Goal: Navigation & Orientation: Find specific page/section

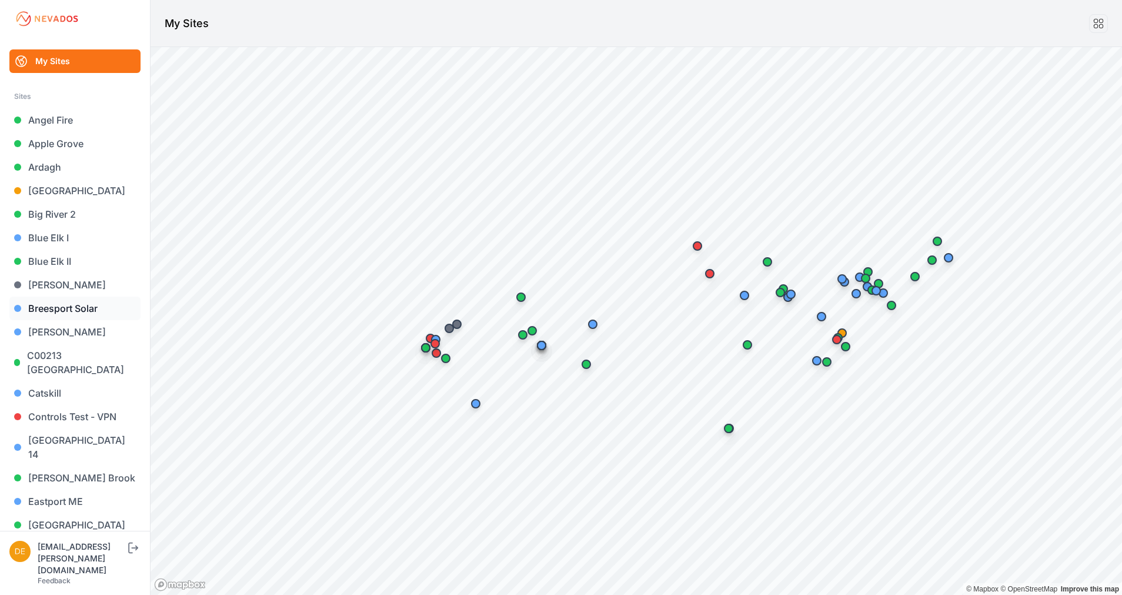
click at [66, 312] on link "Breesport Solar" at bounding box center [74, 308] width 131 height 24
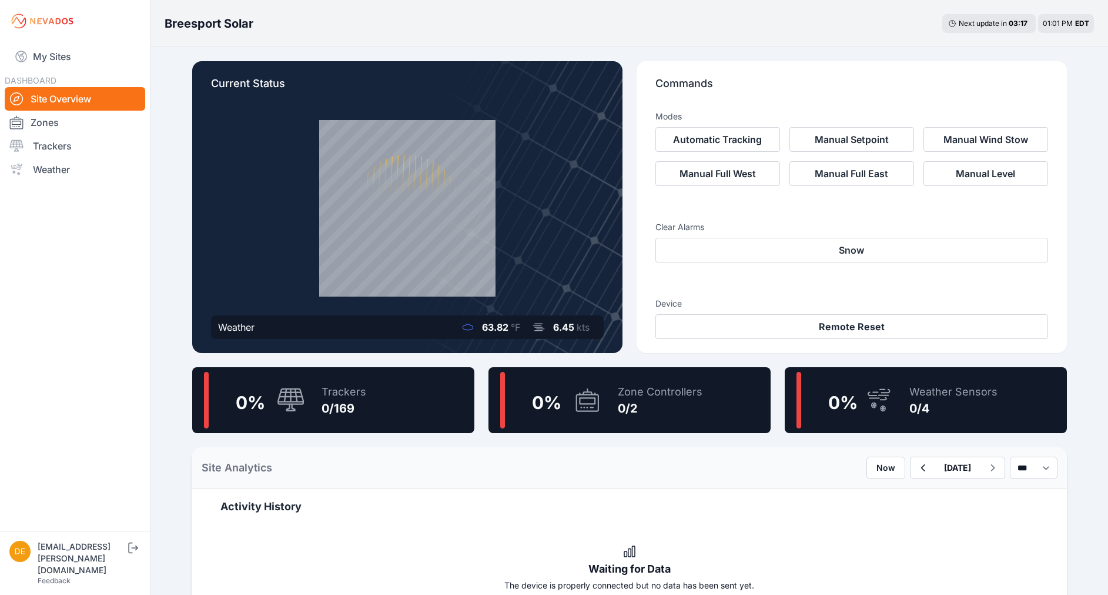
click at [883, 405] on icon at bounding box center [883, 408] width 6 height 6
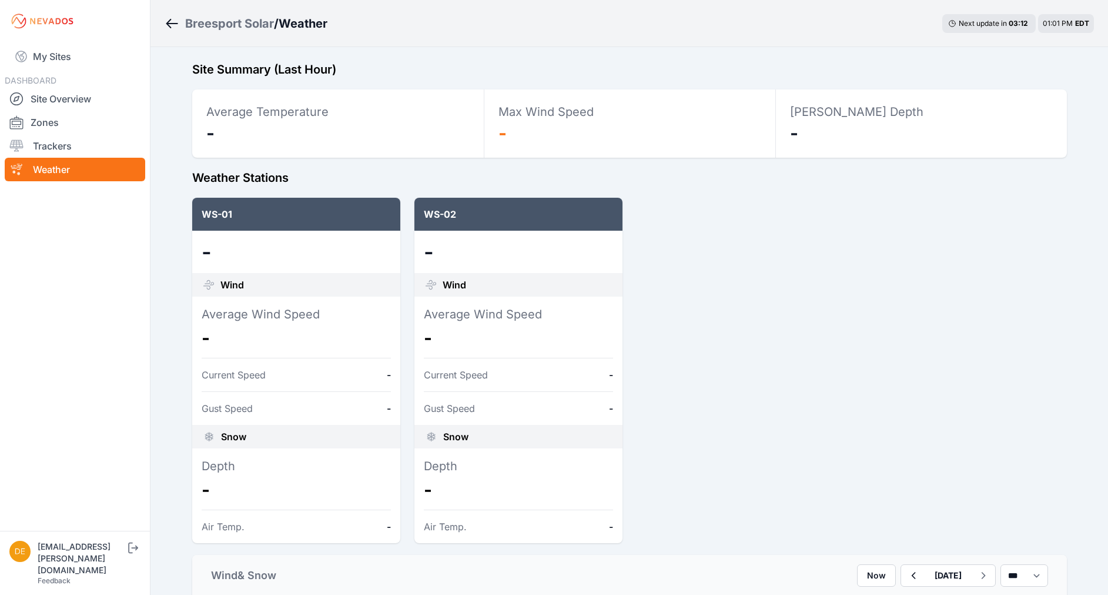
click at [177, 28] on icon "Breadcrumb" at bounding box center [172, 23] width 15 height 14
